Goal: Navigation & Orientation: Find specific page/section

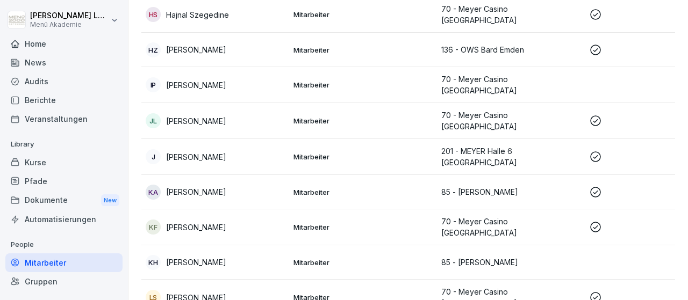
scroll to position [748, 0]
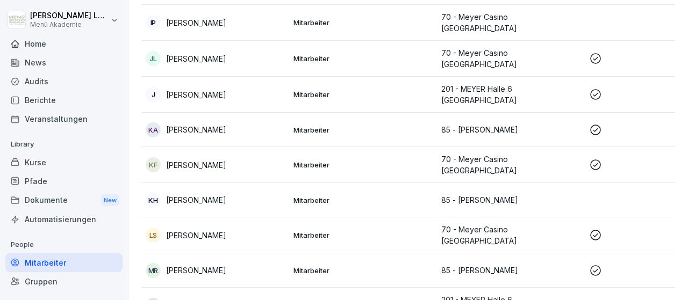
click at [410, 231] on p "Mitarbeiter" at bounding box center [362, 236] width 139 height 10
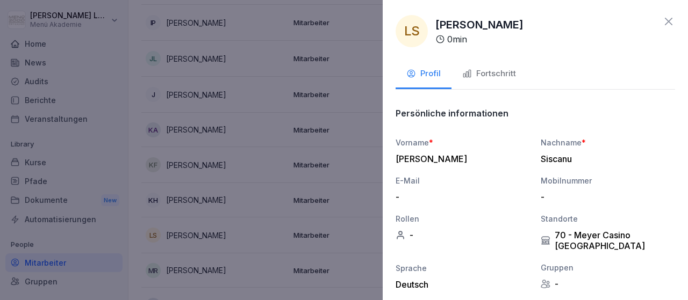
click at [505, 75] on div "Fortschritt" at bounding box center [489, 74] width 54 height 12
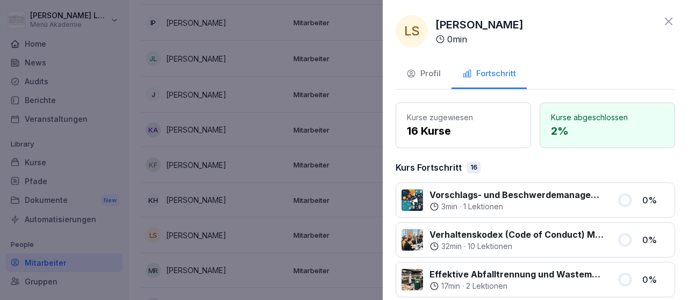
click at [572, 134] on p "2 %" at bounding box center [607, 131] width 113 height 16
click at [595, 69] on div "Profil Fortschritt" at bounding box center [534, 75] width 279 height 30
click at [420, 69] on div "Profil" at bounding box center [423, 74] width 34 height 12
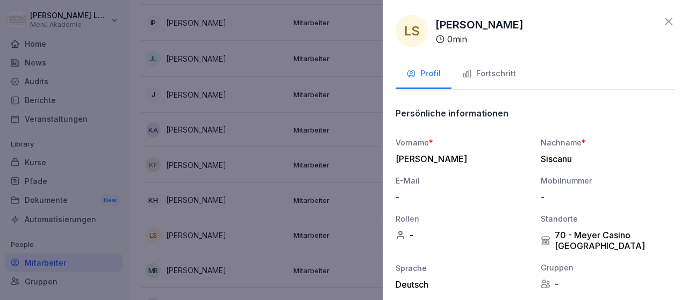
click at [423, 73] on div "Profil" at bounding box center [423, 74] width 34 height 12
click at [667, 19] on icon at bounding box center [668, 21] width 13 height 13
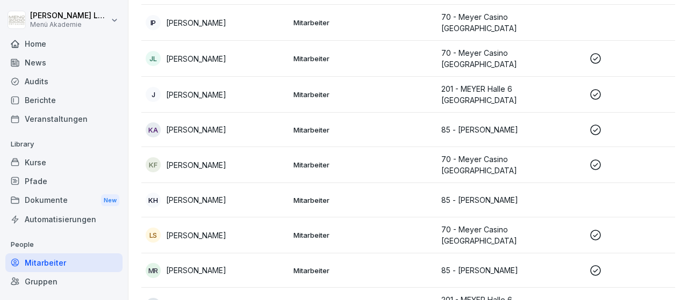
click at [157, 228] on div "LS" at bounding box center [153, 235] width 15 height 15
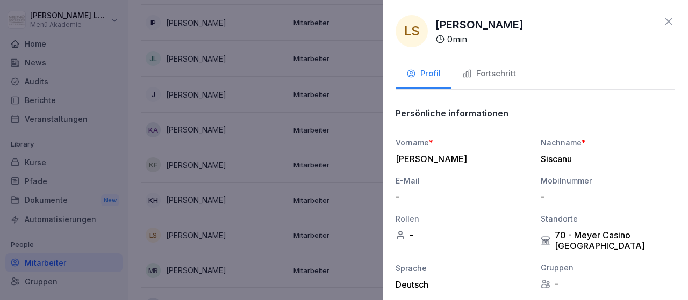
click at [672, 18] on icon at bounding box center [669, 22] width 8 height 8
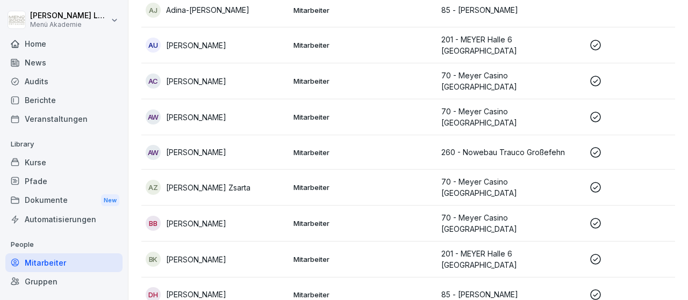
scroll to position [0, 0]
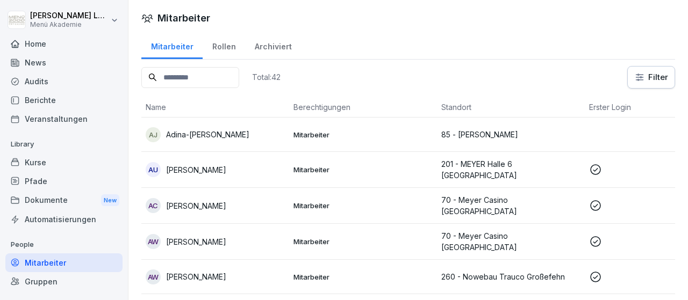
click at [46, 45] on div "Home" at bounding box center [63, 43] width 117 height 19
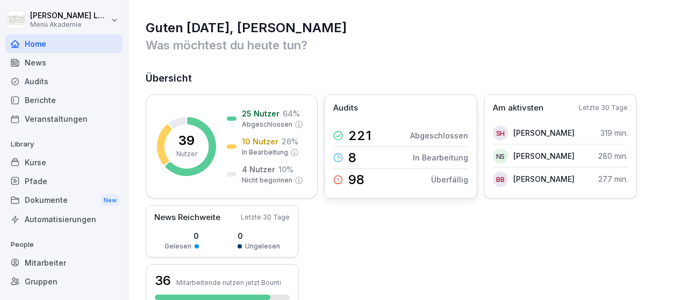
click at [453, 136] on p "Abgeschlossen" at bounding box center [439, 135] width 58 height 11
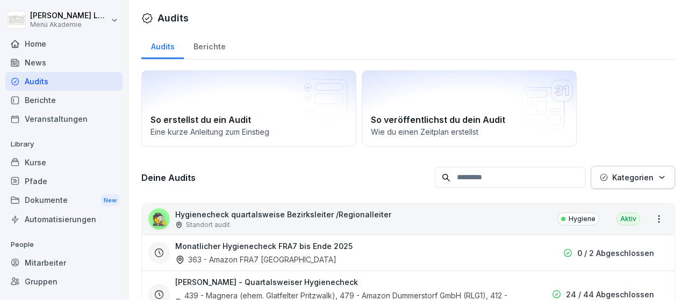
click at [43, 46] on div "Home" at bounding box center [63, 43] width 117 height 19
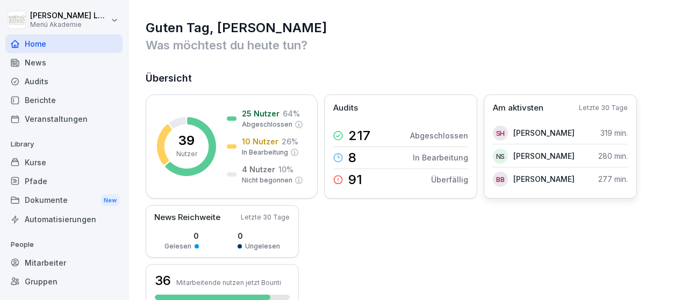
click at [528, 104] on p "Am aktivsten" at bounding box center [518, 108] width 51 height 12
click at [526, 109] on p "Am aktivsten" at bounding box center [518, 108] width 51 height 12
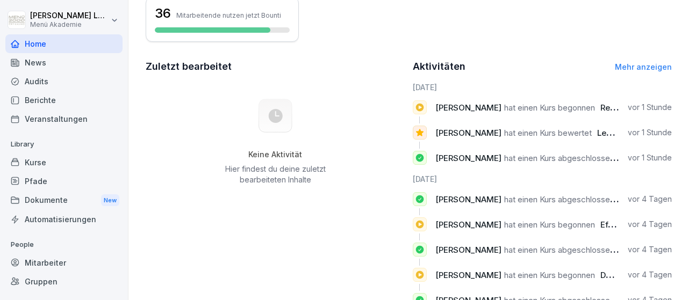
scroll to position [240, 0]
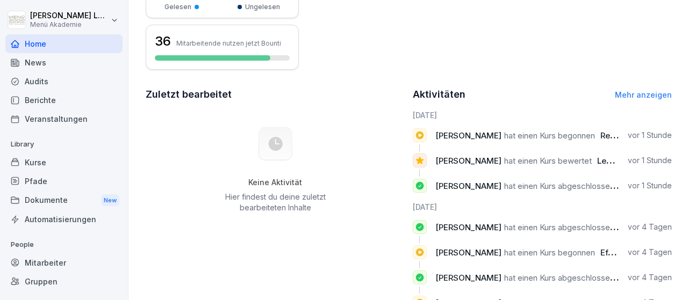
click at [662, 93] on link "Mehr anzeigen" at bounding box center [643, 94] width 57 height 9
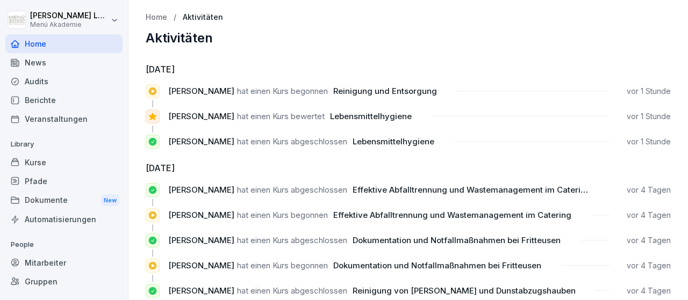
click at [198, 17] on p "Aktivitäten" at bounding box center [203, 17] width 40 height 9
